Goal: Transaction & Acquisition: Book appointment/travel/reservation

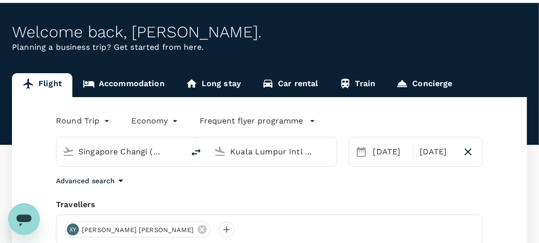
click at [116, 153] on input "Singapore Changi (SIN)" at bounding box center [120, 151] width 85 height 15
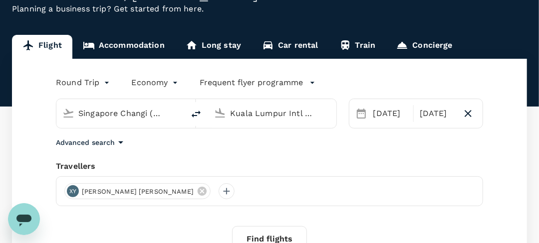
scroll to position [71, 0]
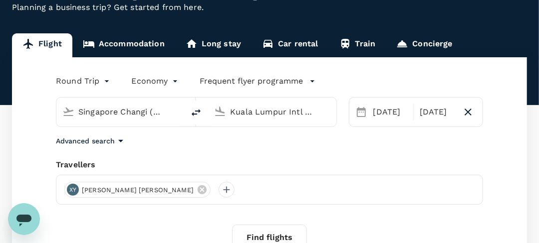
click at [400, 150] on div "Round Trip roundtrip Economy economy Frequent flyer programme Singapore Changi …" at bounding box center [269, 171] width 515 height 229
click at [218, 192] on div at bounding box center [226, 190] width 16 height 16
click at [126, 206] on div at bounding box center [153, 217] width 187 height 38
click at [112, 218] on input "text" at bounding box center [142, 217] width 142 height 16
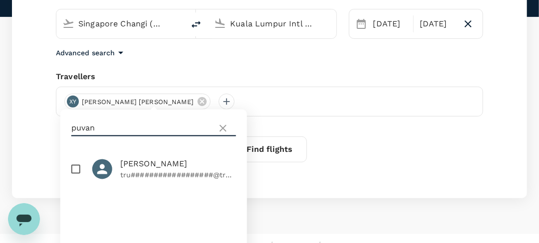
scroll to position [160, 0]
click at [115, 135] on input "puvan" at bounding box center [142, 129] width 142 height 16
type input "puvan"
click at [229, 139] on div "puvan" at bounding box center [153, 129] width 187 height 38
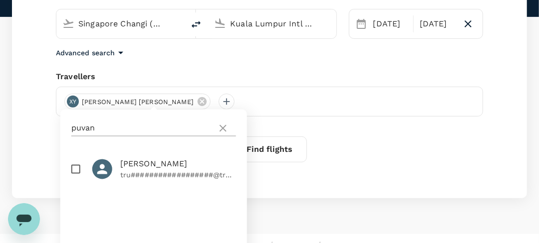
click at [228, 131] on icon at bounding box center [223, 129] width 12 height 12
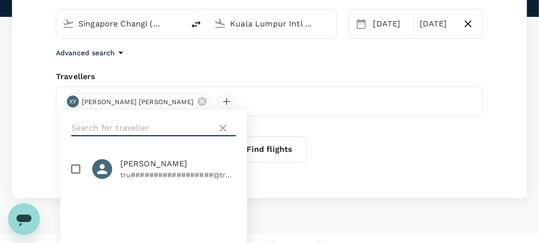
click at [183, 125] on input "text" at bounding box center [142, 129] width 142 height 16
click at [219, 129] on icon at bounding box center [223, 129] width 12 height 12
click at [181, 131] on input "text" at bounding box center [142, 129] width 142 height 16
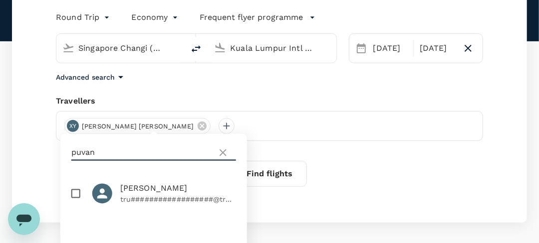
scroll to position [137, 0]
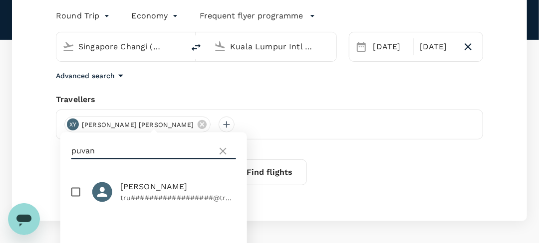
type input "puvan"
click at [73, 194] on input "checkbox" at bounding box center [75, 192] width 21 height 21
checkbox input "true"
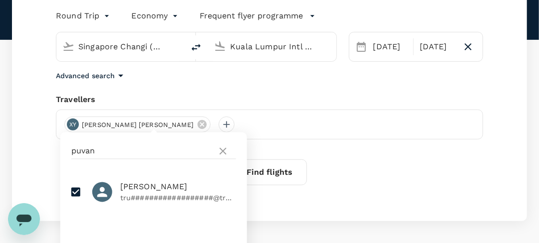
click at [230, 82] on div "Round Trip roundtrip Economy economy Frequent flyer programme Singapore Changi …" at bounding box center [269, 106] width 515 height 229
